Goal: Information Seeking & Learning: Learn about a topic

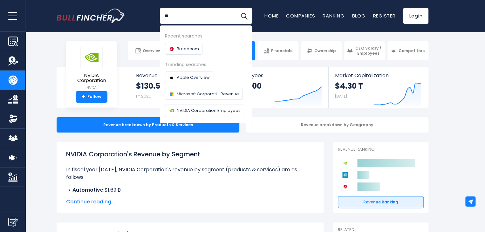
type input "*"
type input "****"
click at [236, 8] on button "Search" at bounding box center [244, 16] width 16 height 16
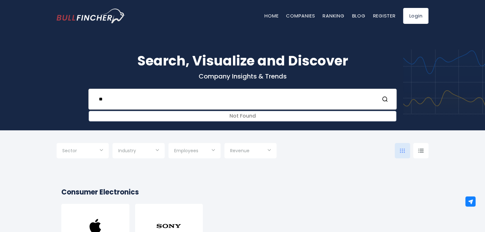
type input "*"
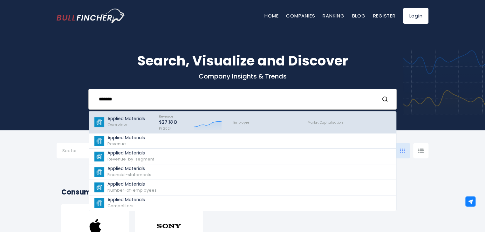
type input "*******"
click at [135, 121] on p "Applied Materials" at bounding box center [125, 118] width 37 height 5
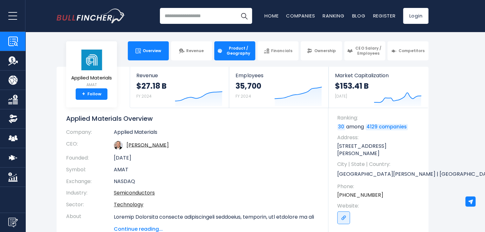
click at [224, 50] on link "Product / Geography" at bounding box center [234, 50] width 41 height 19
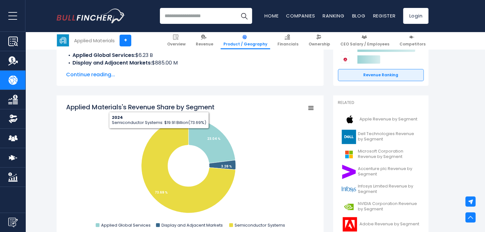
click at [111, 72] on span "Continue reading..." at bounding box center [190, 75] width 248 height 8
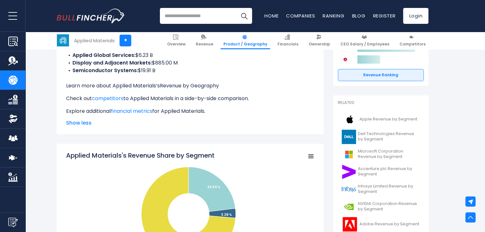
click at [186, 87] on link "Revenue by Geography" at bounding box center [189, 85] width 59 height 7
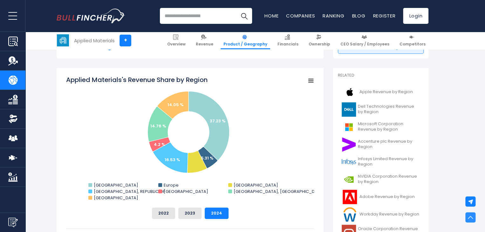
scroll to position [159, 0]
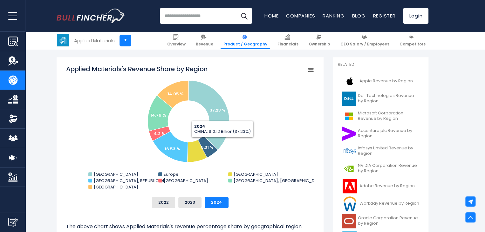
click at [184, 209] on div "The above chart shows Applied Materials's revenue percentage share by geographi…" at bounding box center [190, 236] width 248 height 56
click at [193, 205] on button "2023" at bounding box center [189, 202] width 23 height 11
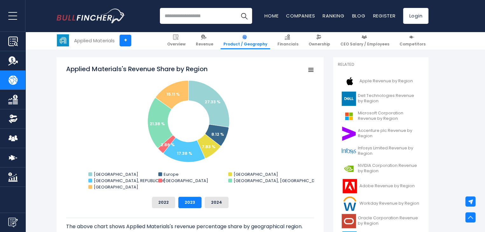
click at [187, 13] on input "search" at bounding box center [206, 16] width 92 height 16
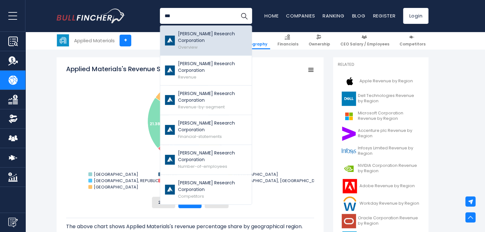
type input "***"
click at [213, 40] on div "Lam Research Corporation Overview" at bounding box center [212, 40] width 69 height 20
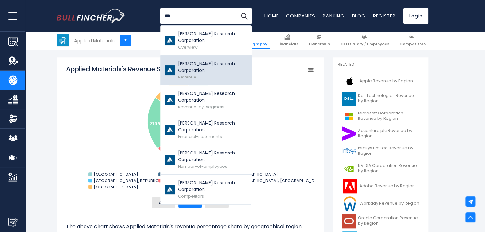
click at [191, 74] on span "Revenue" at bounding box center [187, 77] width 18 height 6
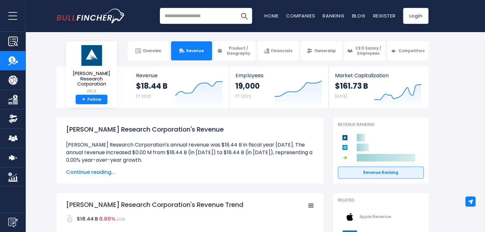
click at [91, 171] on span "Continue reading..." at bounding box center [190, 172] width 248 height 8
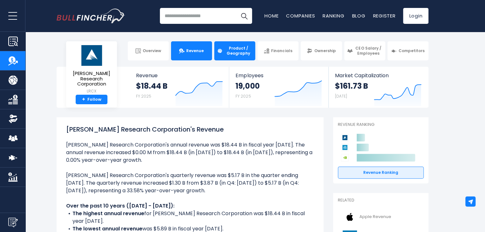
click at [239, 45] on link "Product / Geography" at bounding box center [234, 50] width 41 height 19
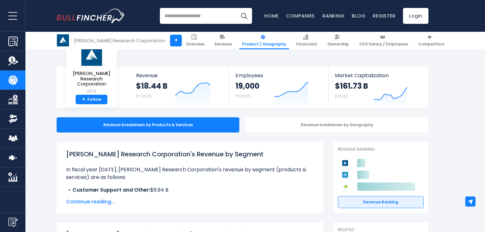
click at [82, 198] on span "Continue reading..." at bounding box center [190, 202] width 248 height 8
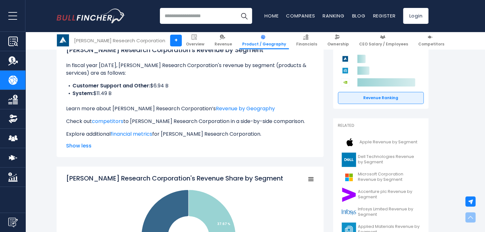
scroll to position [127, 0]
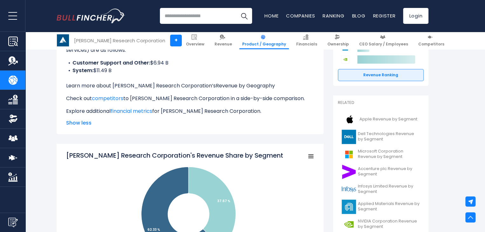
click at [216, 87] on link "Revenue by Geography" at bounding box center [245, 85] width 59 height 7
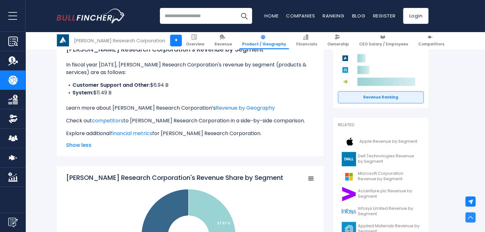
scroll to position [95, 0]
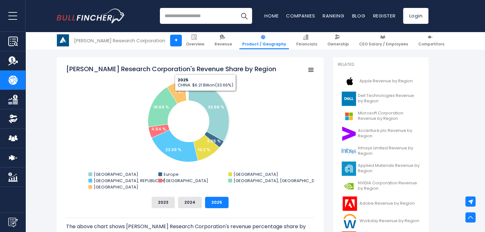
scroll to position [159, 0]
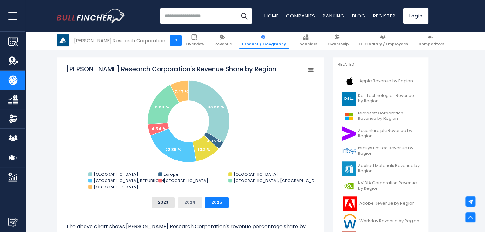
click at [191, 205] on button "2024" at bounding box center [190, 202] width 24 height 11
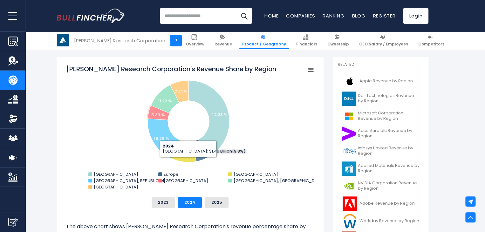
click at [163, 196] on div "[PERSON_NAME] Research Corporation's Revenue Share by Region Created with Highc…" at bounding box center [190, 136] width 248 height 144
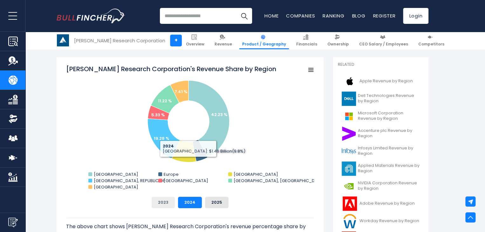
click at [162, 199] on button "2023" at bounding box center [163, 202] width 23 height 11
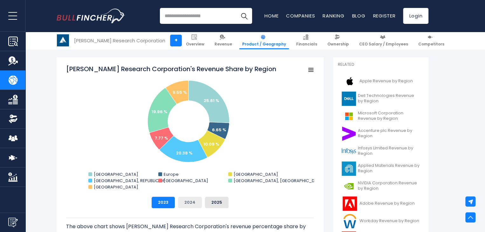
click at [191, 203] on button "2024" at bounding box center [190, 202] width 24 height 11
